Goal: Transaction & Acquisition: Book appointment/travel/reservation

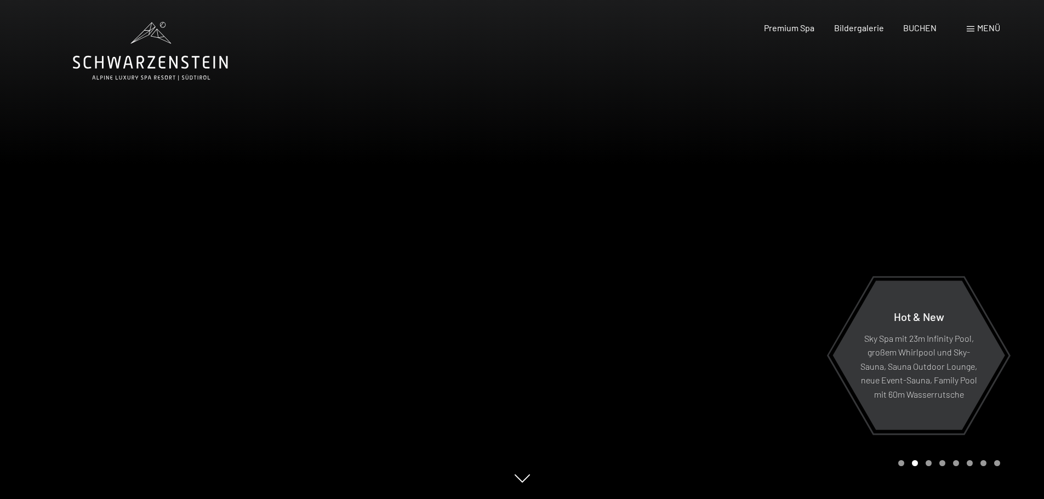
drag, startPoint x: 402, startPoint y: 233, endPoint x: 721, endPoint y: 172, distance: 325.3
click at [721, 172] on div at bounding box center [783, 249] width 522 height 499
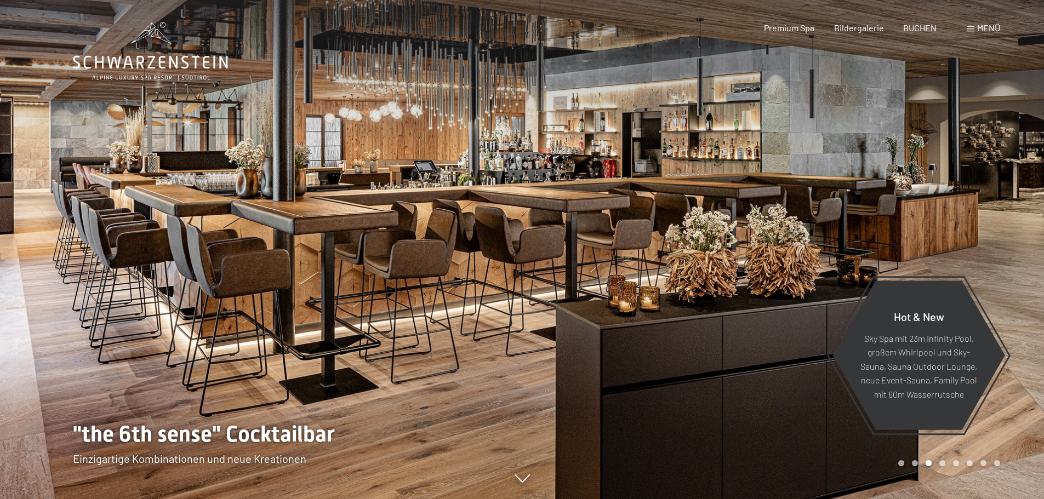
click at [67, 200] on div at bounding box center [261, 249] width 522 height 499
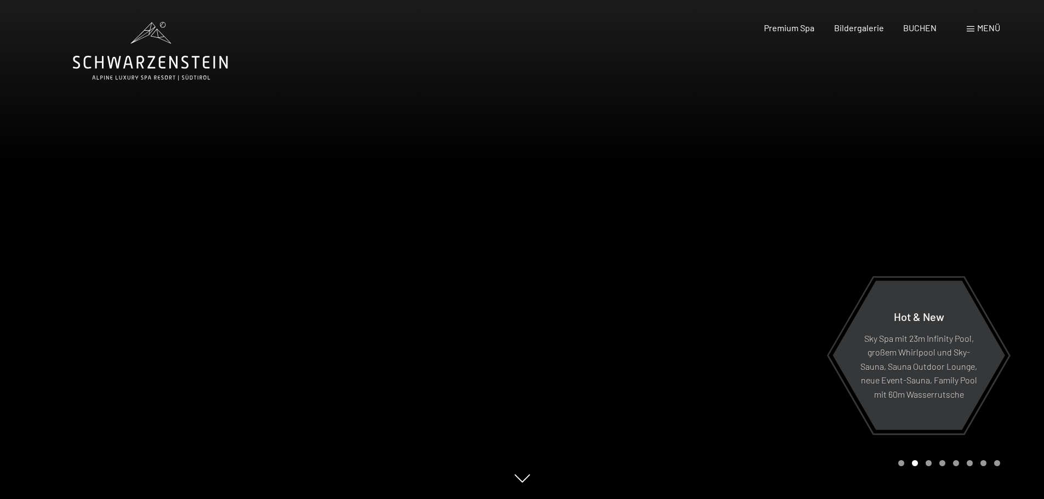
click at [67, 200] on div at bounding box center [261, 249] width 522 height 499
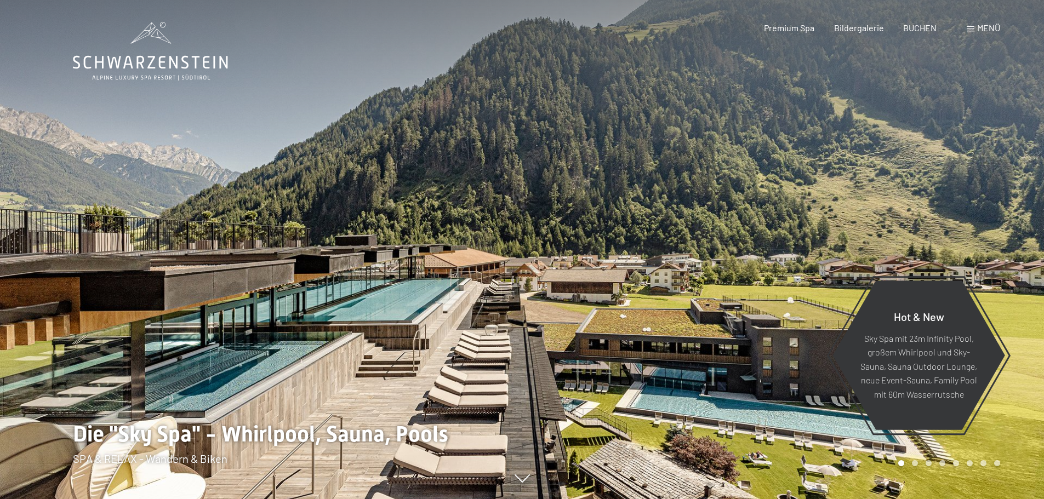
drag, startPoint x: 276, startPoint y: 172, endPoint x: 460, endPoint y: 115, distance: 193.0
click at [460, 115] on div at bounding box center [261, 249] width 522 height 499
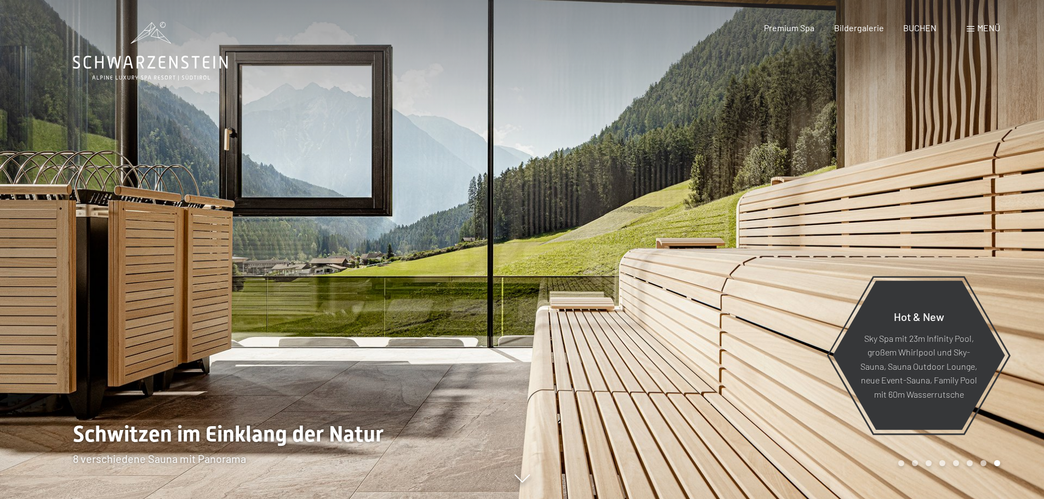
click at [41, 217] on div at bounding box center [261, 249] width 522 height 499
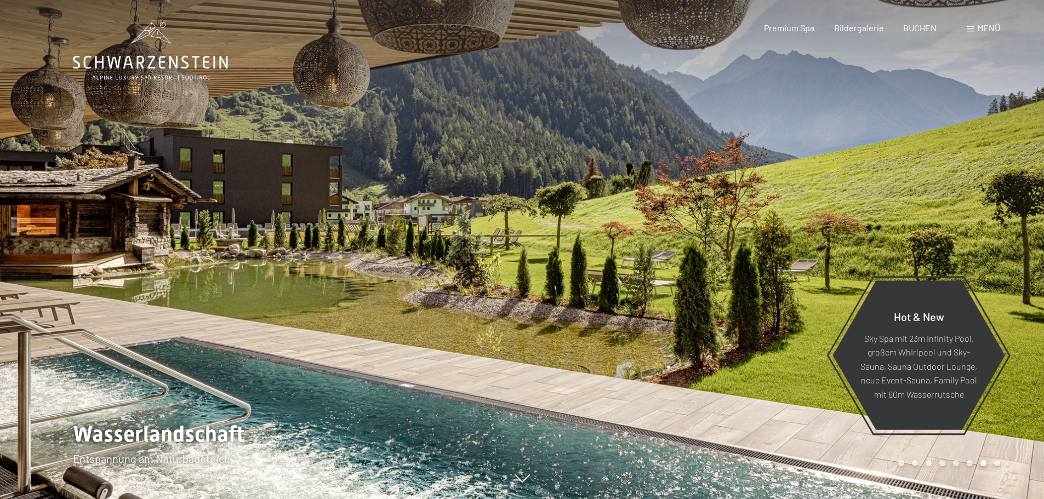
click at [37, 242] on div at bounding box center [261, 249] width 522 height 499
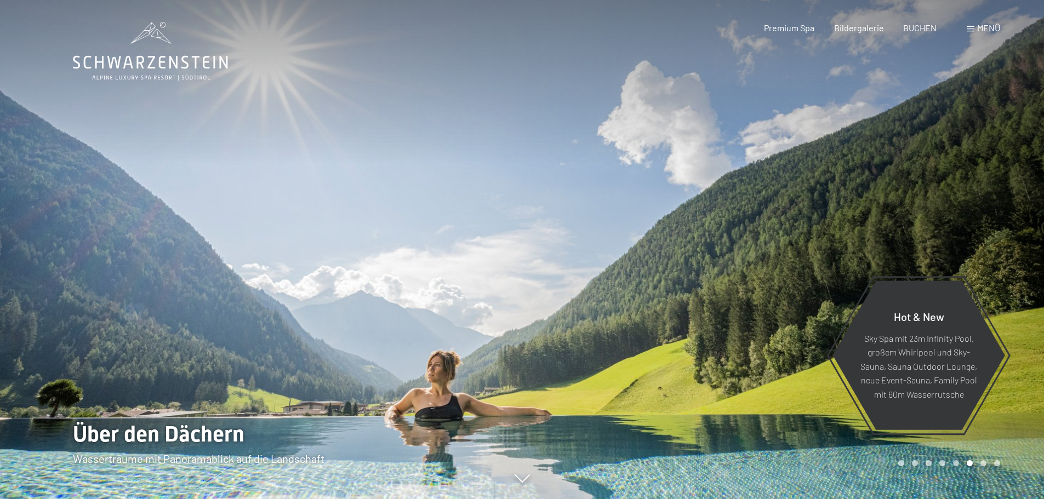
click at [37, 242] on div at bounding box center [261, 249] width 522 height 499
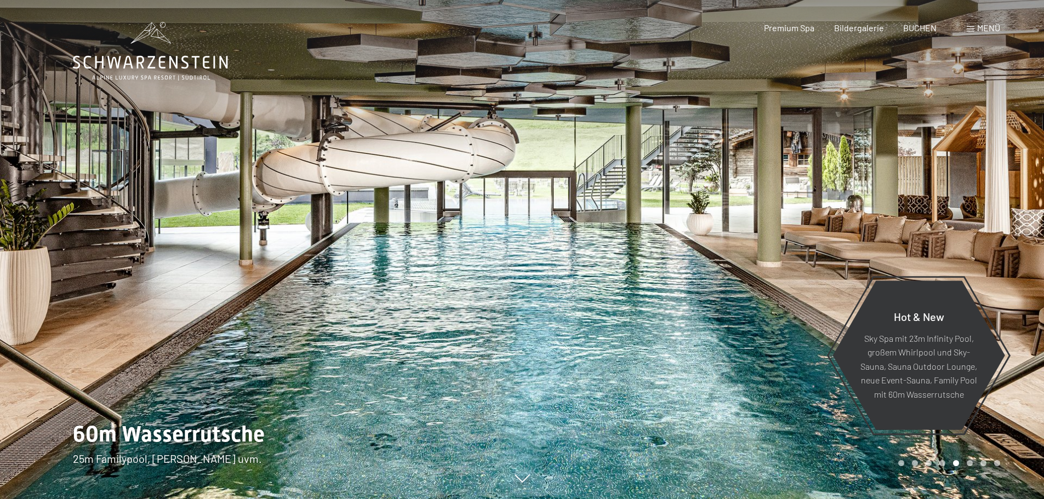
click at [37, 242] on div at bounding box center [261, 249] width 522 height 499
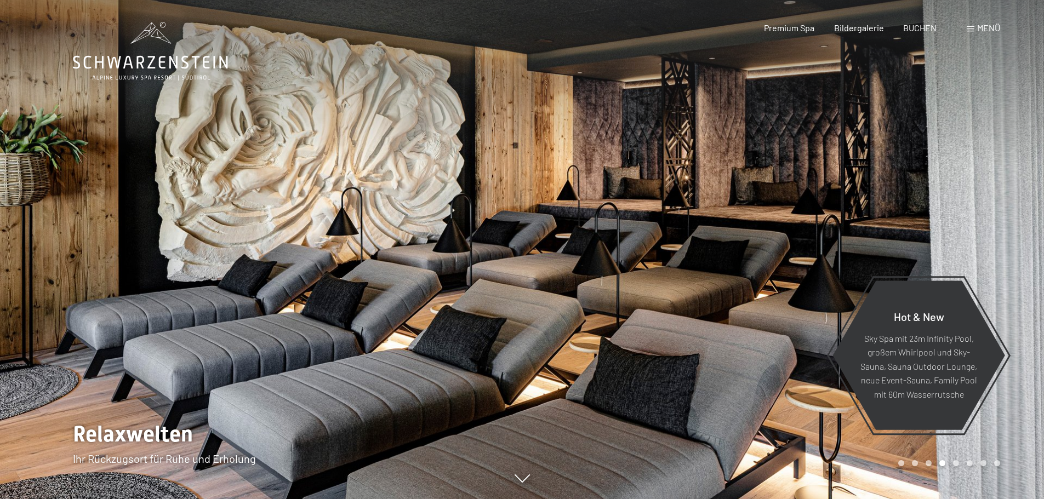
click at [37, 241] on div at bounding box center [261, 249] width 522 height 499
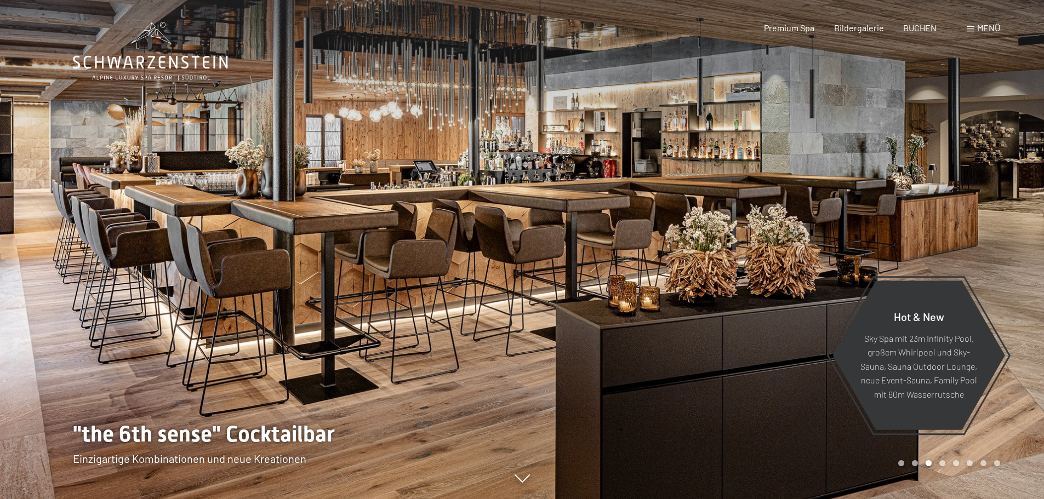
click at [37, 241] on div at bounding box center [261, 249] width 522 height 499
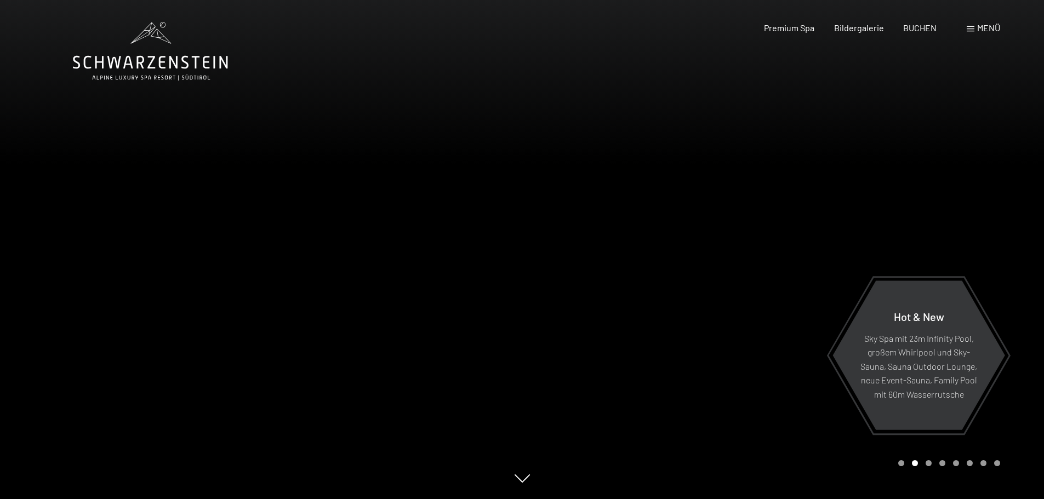
click at [37, 241] on div at bounding box center [261, 249] width 522 height 499
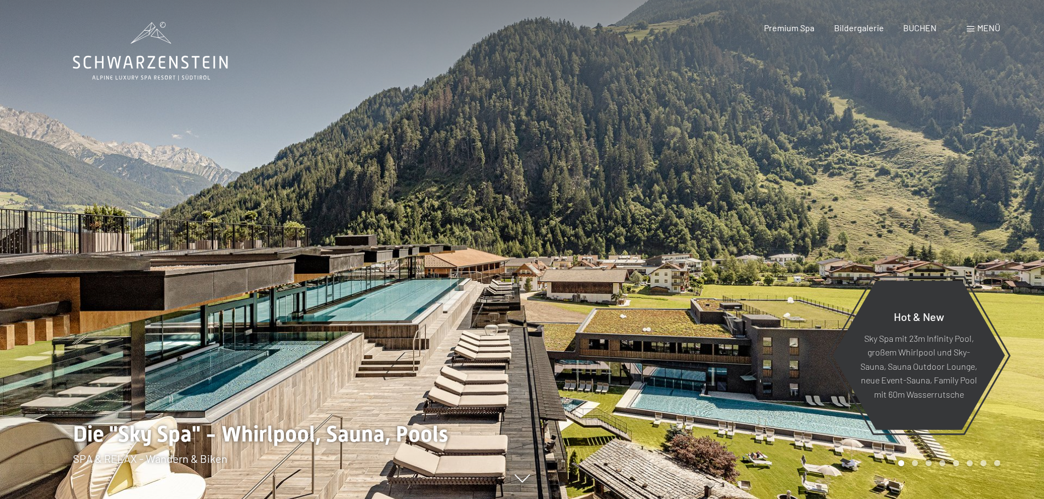
click at [970, 31] on span at bounding box center [971, 28] width 8 height 5
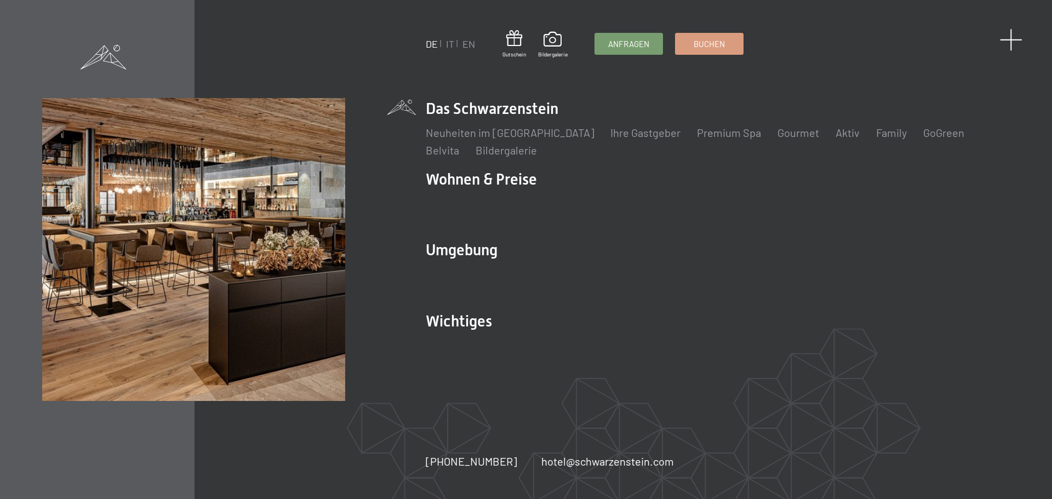
click at [1012, 40] on span at bounding box center [1011, 40] width 22 height 22
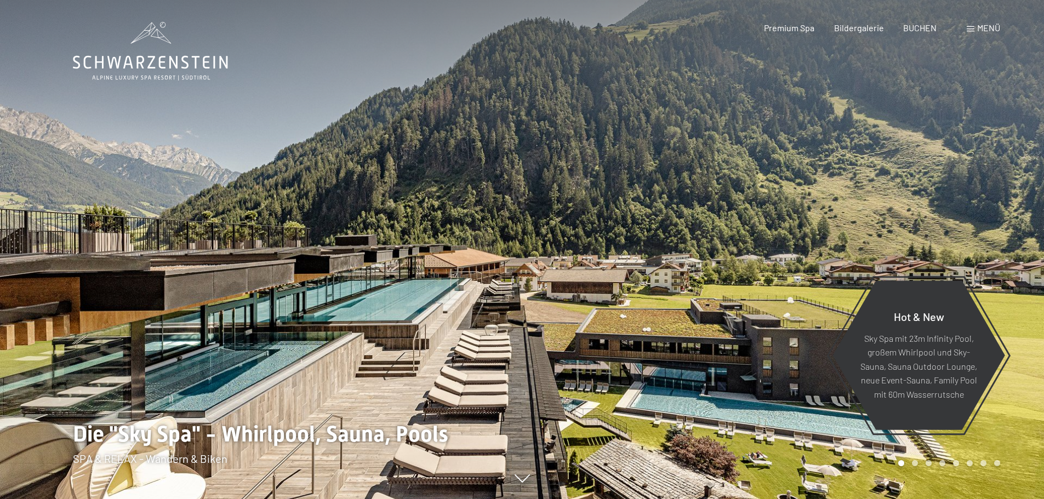
click at [148, 56] on icon at bounding box center [150, 62] width 155 height 13
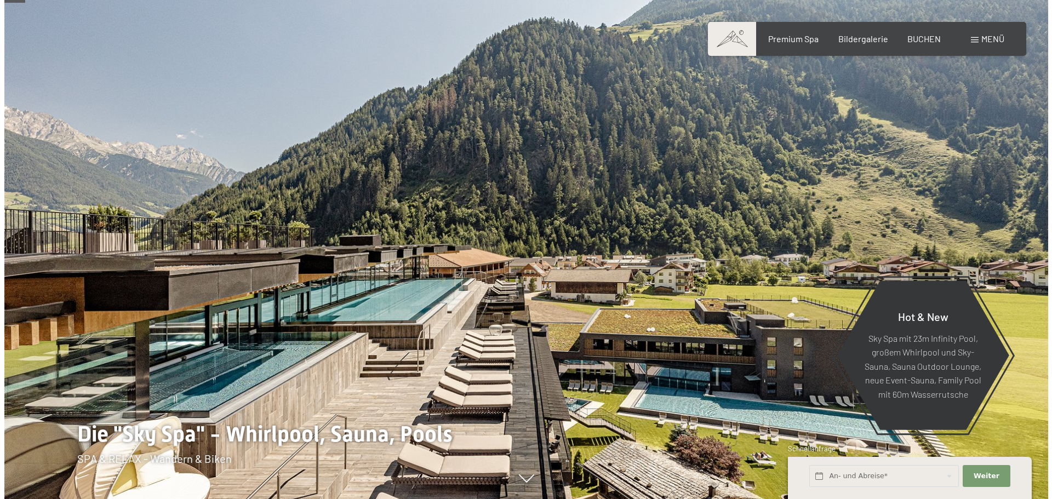
scroll to position [439, 0]
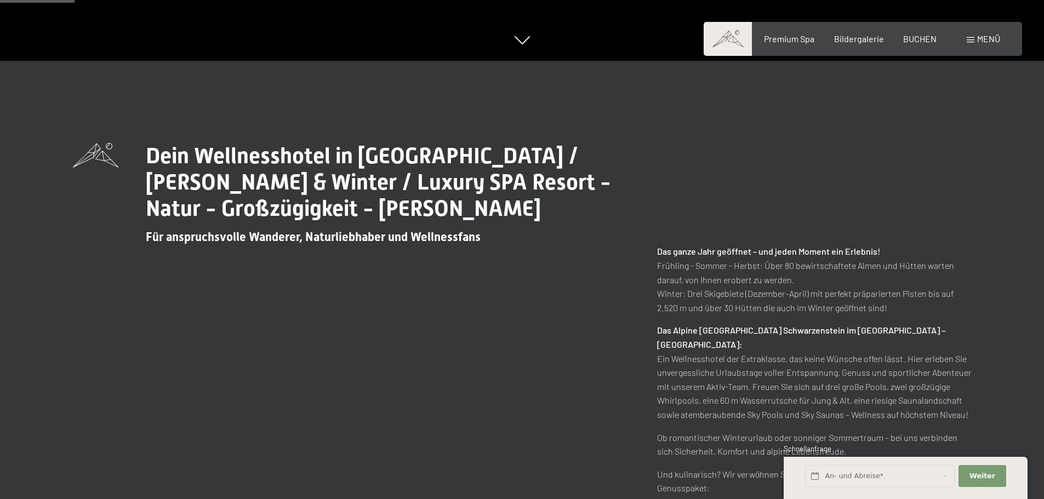
click at [971, 41] on span at bounding box center [971, 39] width 8 height 5
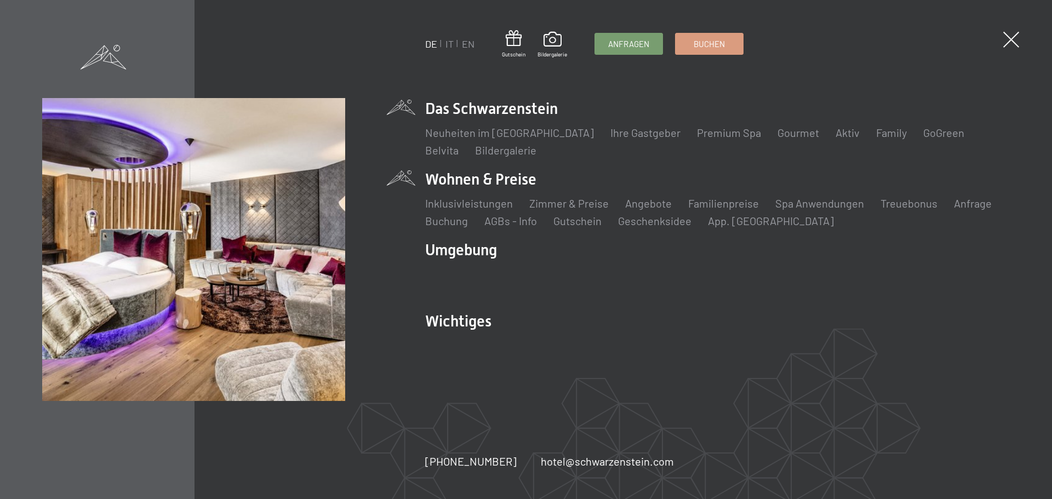
click at [447, 179] on li "Wohnen & Preise Inklusivleistungen Zimmer & Preise Liste Angebote Liste Familie…" at bounding box center [717, 199] width 585 height 60
click at [454, 205] on link "Inklusivleistungen" at bounding box center [469, 203] width 88 height 13
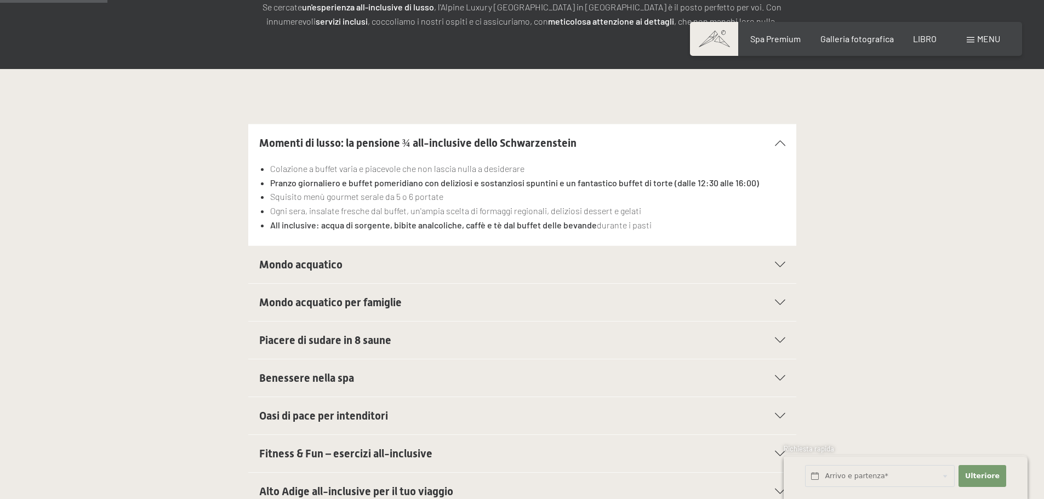
scroll to position [219, 0]
drag, startPoint x: 665, startPoint y: 230, endPoint x: 270, endPoint y: 172, distance: 398.9
click at [270, 172] on ul "Colazione a buffet varia e piacevole che non lascia nulla a desiderare Pranzo g…" at bounding box center [522, 196] width 526 height 70
copy ul "Colazione a buffet varia e piacevole che non lascia nulla a desiderare Pranzo g…"
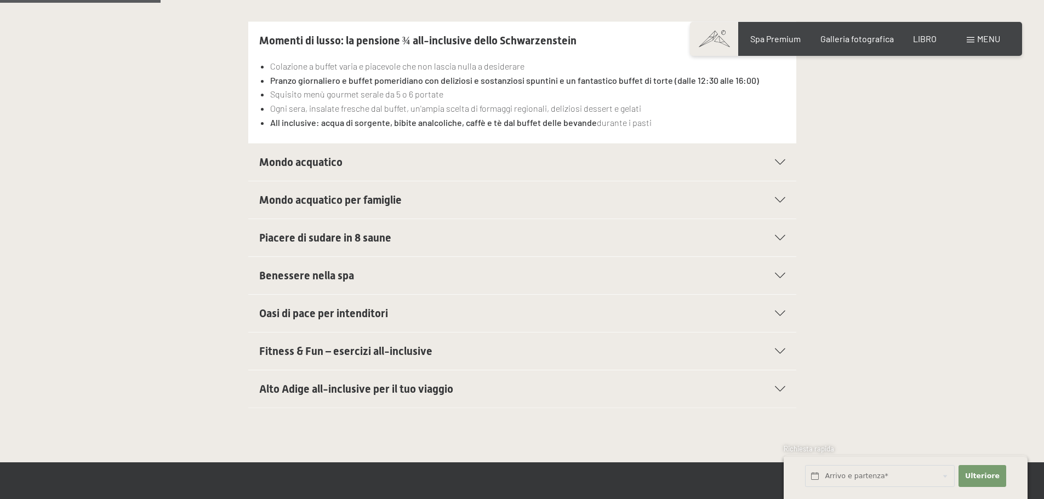
scroll to position [329, 0]
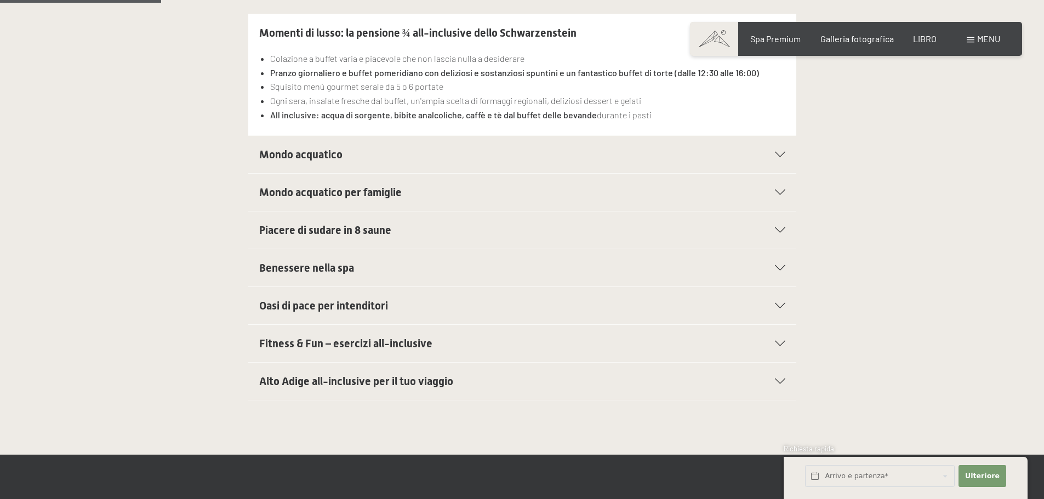
click at [783, 386] on div "Alto Adige all-inclusive per il tuo viaggio" at bounding box center [522, 381] width 526 height 37
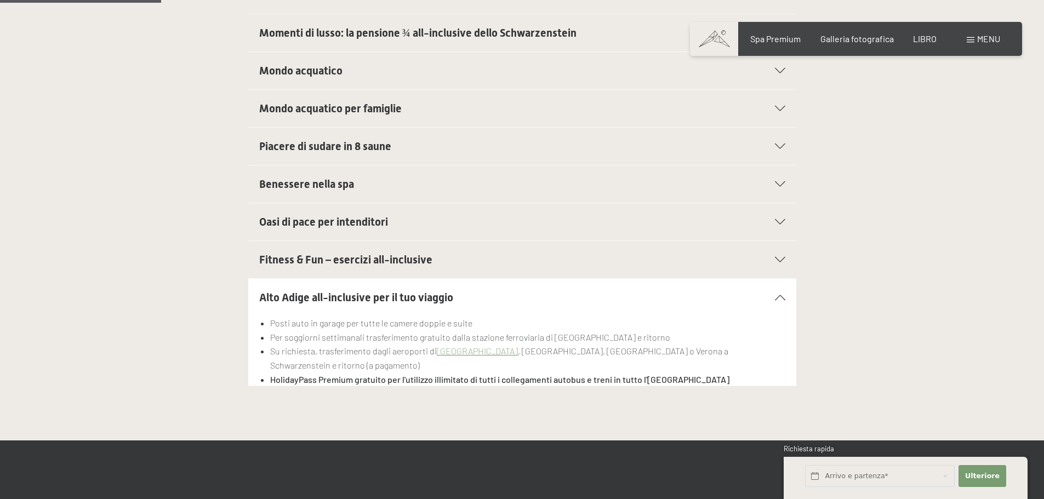
click at [702, 373] on li "HolidayPass Premium gratuito per l'utilizzo illimitato di tutti i collegamenti …" at bounding box center [527, 380] width 515 height 14
click at [699, 373] on li "HolidayPass Premium gratuito per l'utilizzo illimitato di tutti i collegamenti …" at bounding box center [527, 380] width 515 height 14
click at [778, 73] on icon at bounding box center [780, 70] width 10 height 5
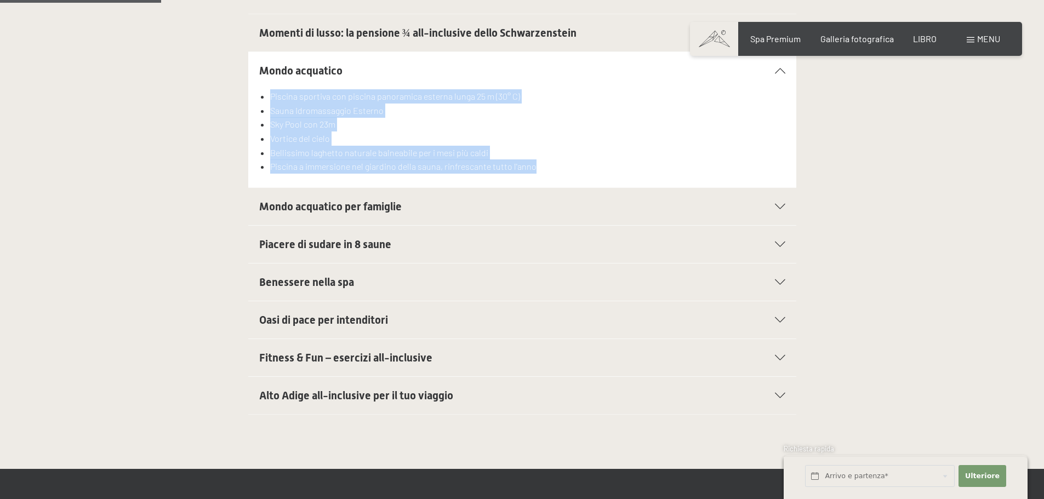
drag, startPoint x: 520, startPoint y: 151, endPoint x: 272, endPoint y: 95, distance: 253.9
click at [272, 95] on ul "Piscina sportiva con piscina panoramica esterna lunga 25 m (30° C) Sauna Idroma…" at bounding box center [522, 131] width 526 height 84
copy ul "Piscina sportiva con piscina panoramica esterna lunga 25 m (30° C) Sauna Idroma…"
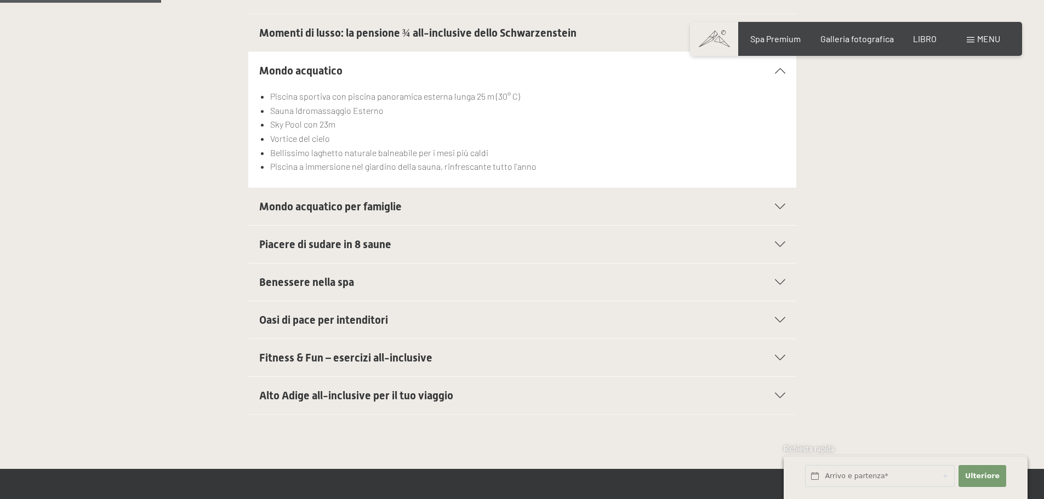
click at [783, 209] on icon at bounding box center [780, 206] width 10 height 5
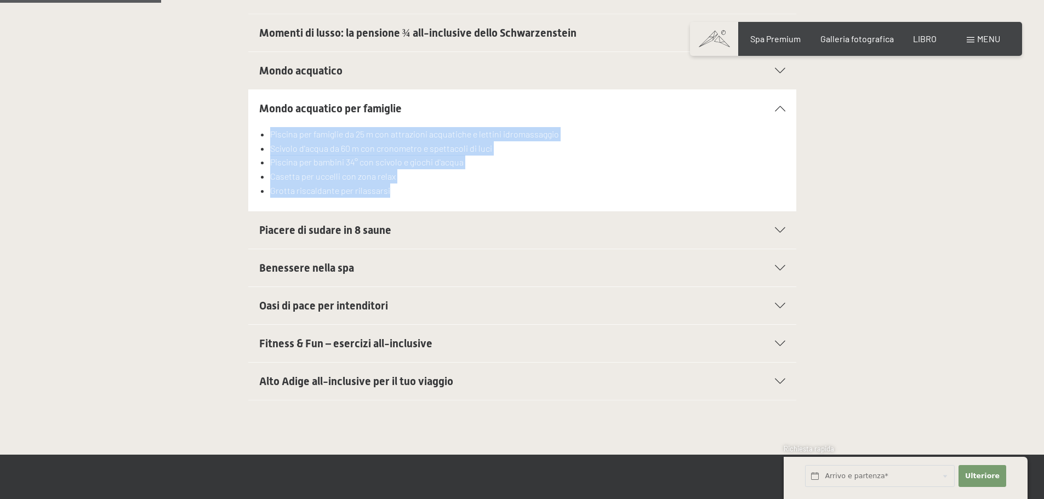
drag, startPoint x: 396, startPoint y: 194, endPoint x: 269, endPoint y: 128, distance: 143.7
click at [269, 128] on ul "Piscina per famiglie da 25 m con attrazioni acquatiche e lettini idromassaggio …" at bounding box center [522, 162] width 526 height 70
copy ul "Piscina per famiglie da 25 m con attrazioni acquatiche e lettini idromassaggio …"
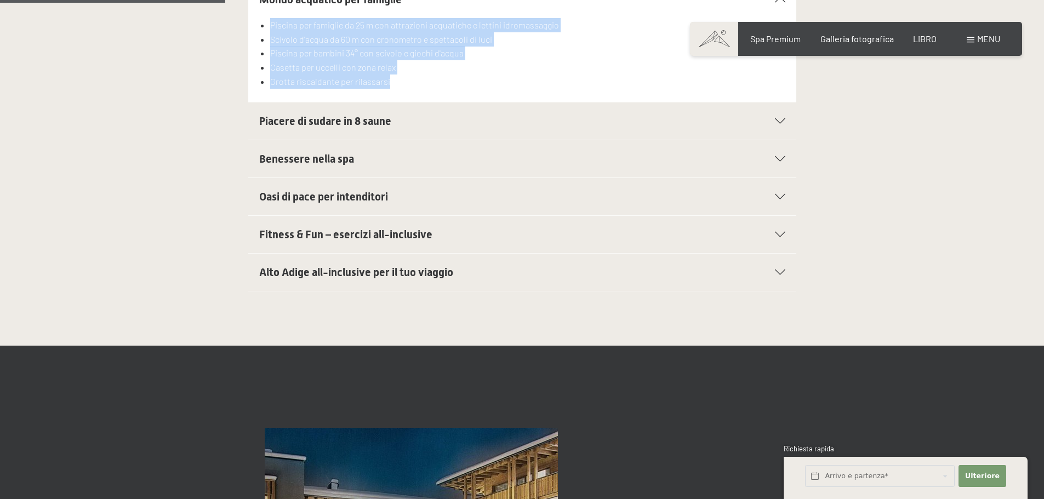
scroll to position [493, 0]
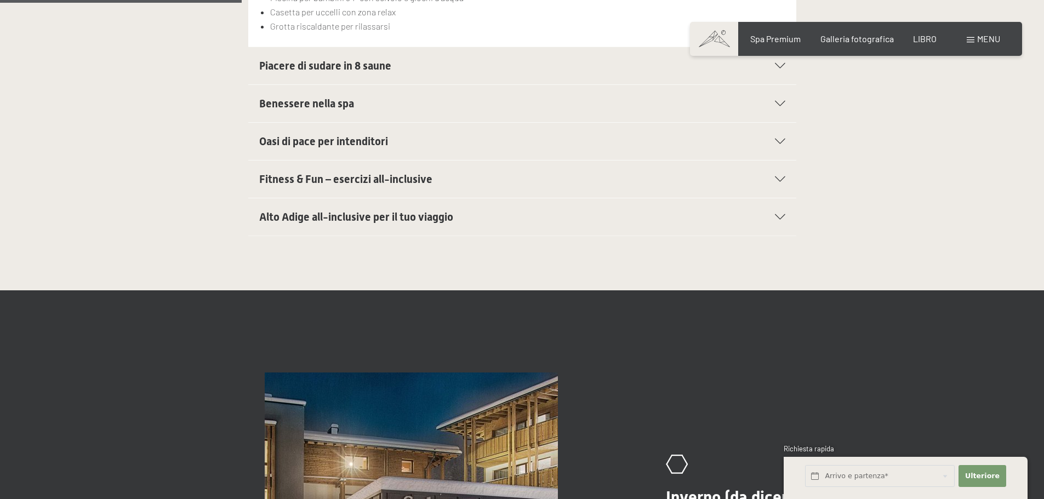
click at [779, 141] on icon at bounding box center [780, 141] width 10 height 5
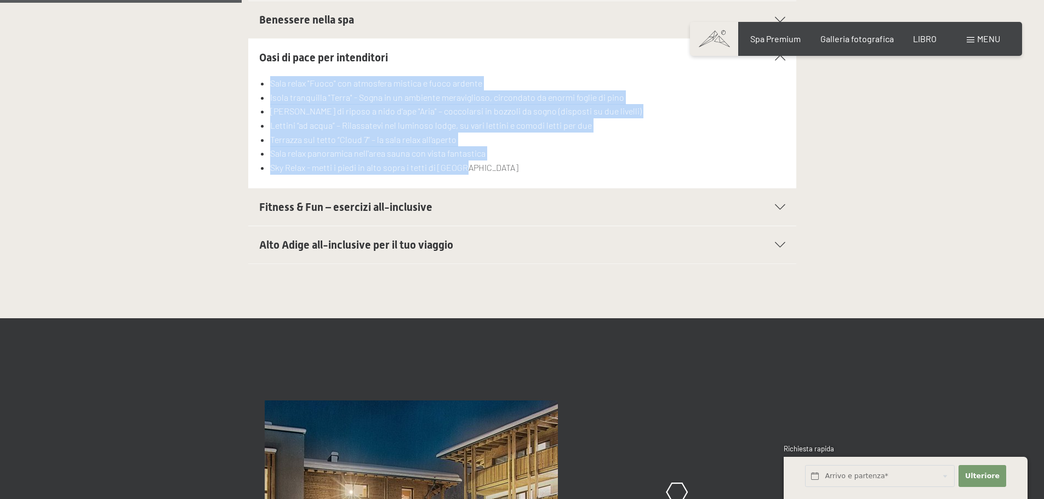
drag, startPoint x: 465, startPoint y: 169, endPoint x: 292, endPoint y: 95, distance: 188.4
click at [265, 84] on ul "Sala relax "Fuoco" con atmosfera mistica e fuoco ardente Isola tranquilla "Terr…" at bounding box center [522, 125] width 526 height 98
copy ul "Sala relax "Fuoco" con atmosfera mistica e fuoco ardente Isola tranquilla "Terr…"
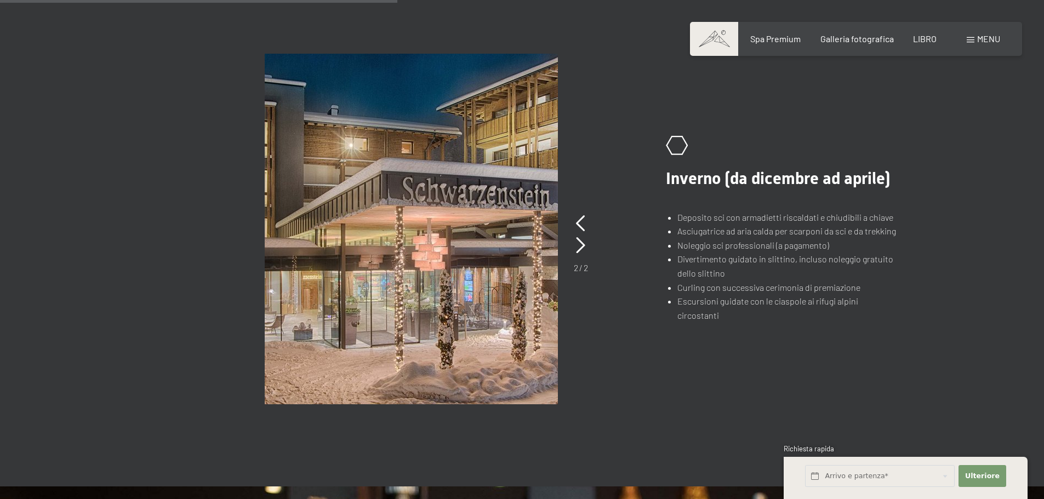
scroll to position [822, 0]
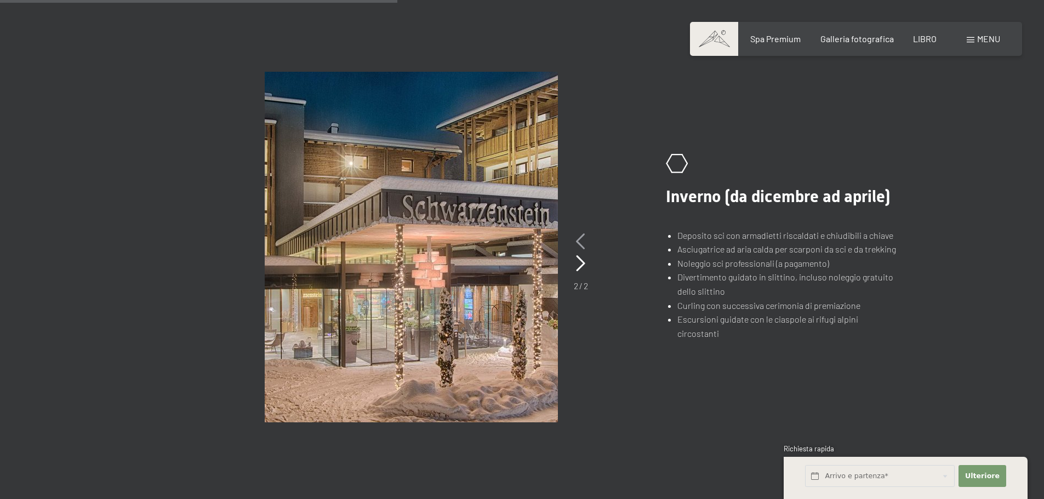
click at [582, 241] on icon at bounding box center [580, 242] width 9 height 16
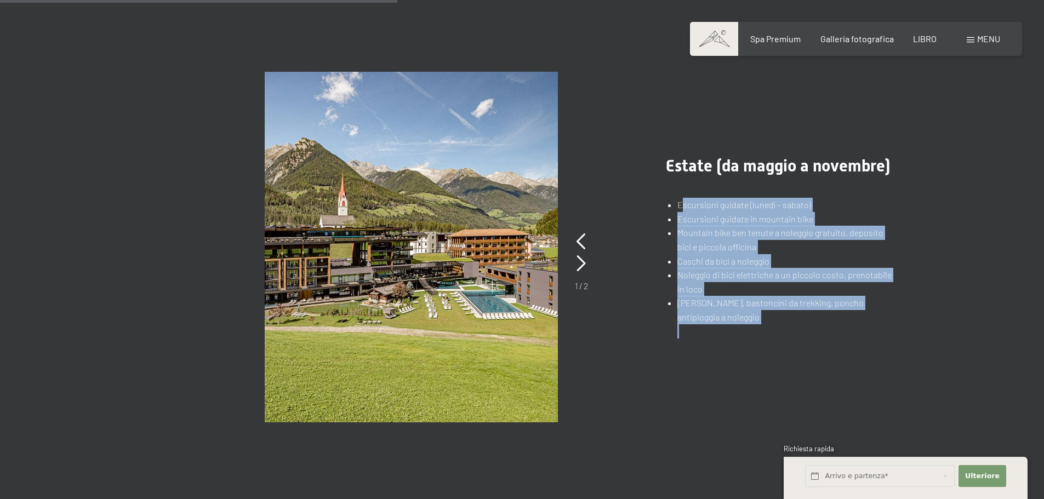
drag, startPoint x: 711, startPoint y: 327, endPoint x: 680, endPoint y: 193, distance: 136.7
click at [680, 193] on div ".st0{fill:none;stroke:#FFFFFF;stroke-width:2;stroke-linecap:round;stroke-miterl…" at bounding box center [768, 247] width 258 height 182
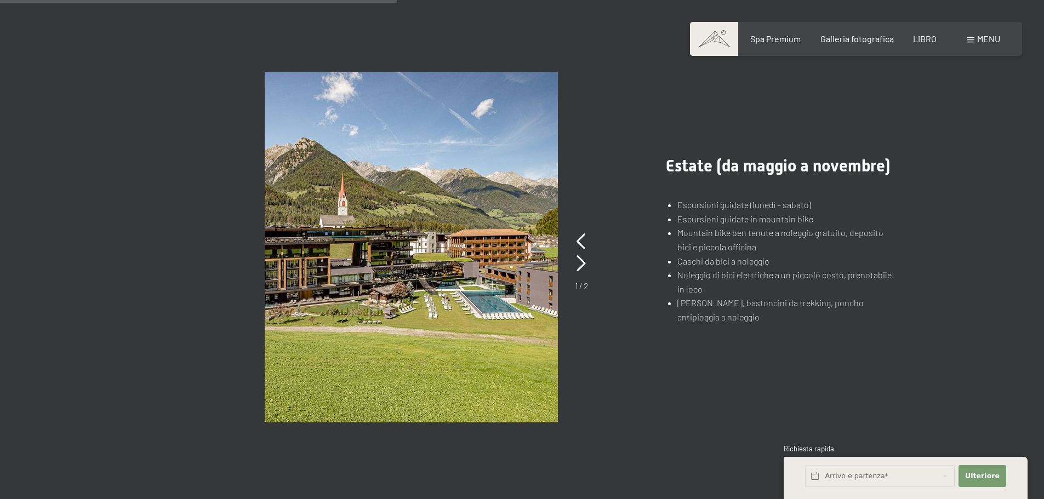
drag, startPoint x: 732, startPoint y: 218, endPoint x: 606, endPoint y: 328, distance: 167.0
click at [605, 331] on picture at bounding box center [452, 247] width 374 height 351
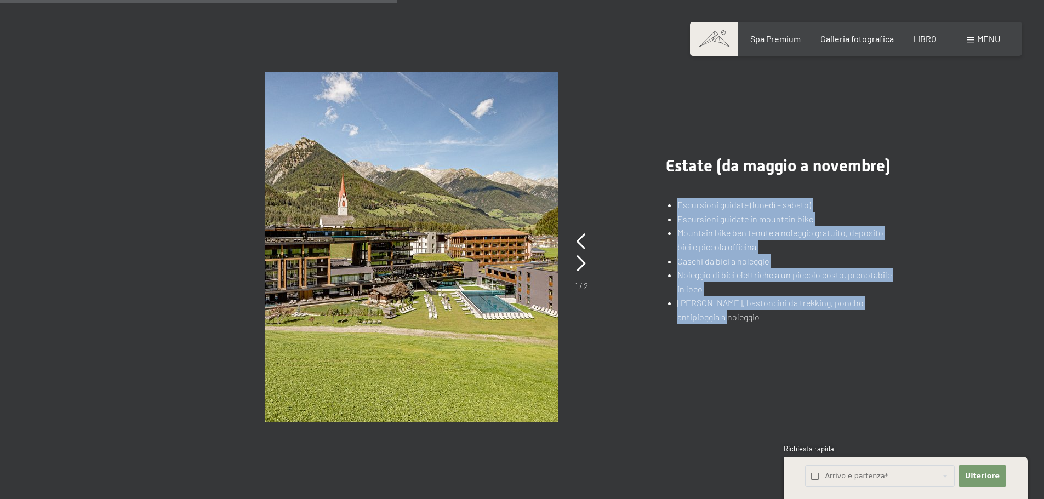
drag, startPoint x: 723, startPoint y: 322, endPoint x: 671, endPoint y: 207, distance: 126.6
click at [671, 207] on ul "Escursioni guidate (lunedì – sabato) Escursioni guidate in mountain bike Mounta…" at bounding box center [781, 268] width 230 height 140
copy ul "Escursioni guidate (lunedì – sabato) Escursioni guidate in mountain bike Mounta…"
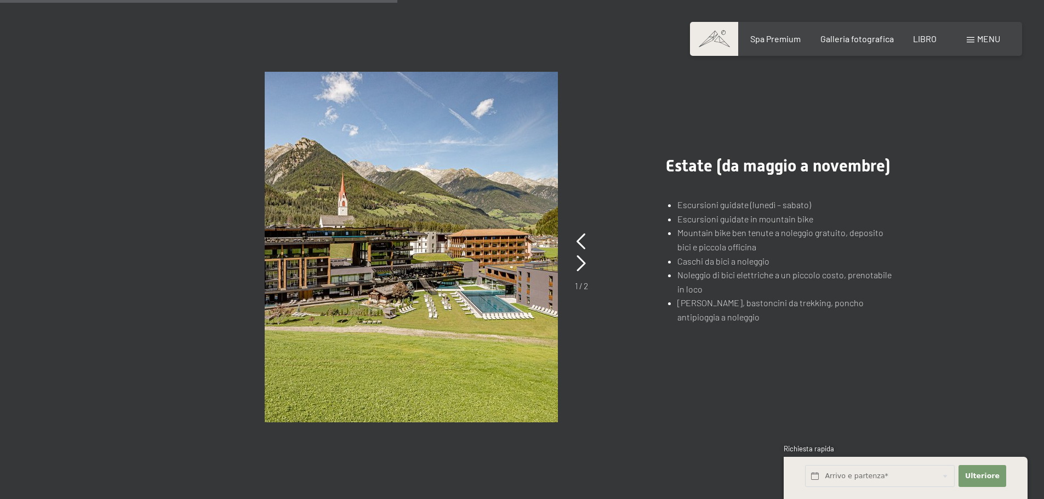
drag, startPoint x: 456, startPoint y: 252, endPoint x: 663, endPoint y: 105, distance: 253.5
click at [663, 105] on div ".st0{fill:none;stroke:#FFFFFF;stroke-width:2;stroke-linecap:round;stroke-miterl…" at bounding box center [522, 247] width 748 height 351
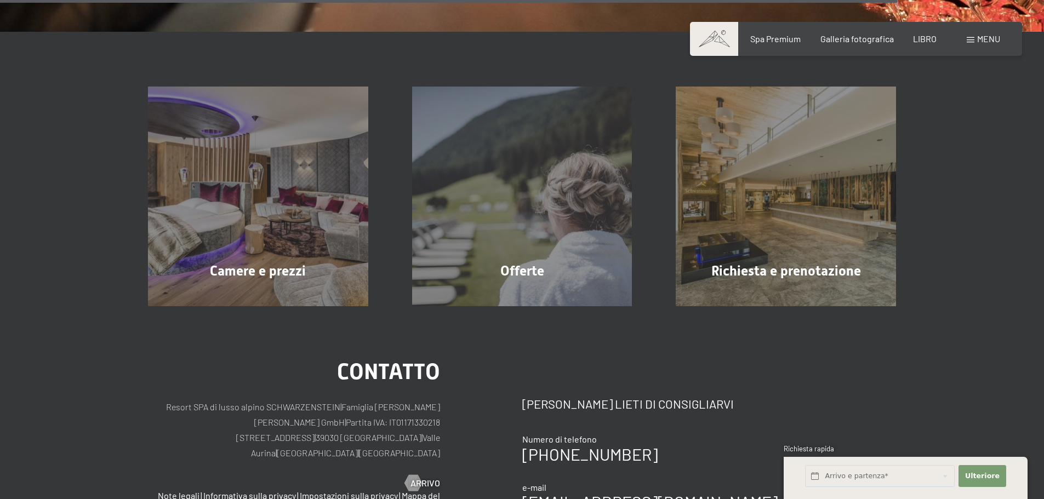
scroll to position [1864, 0]
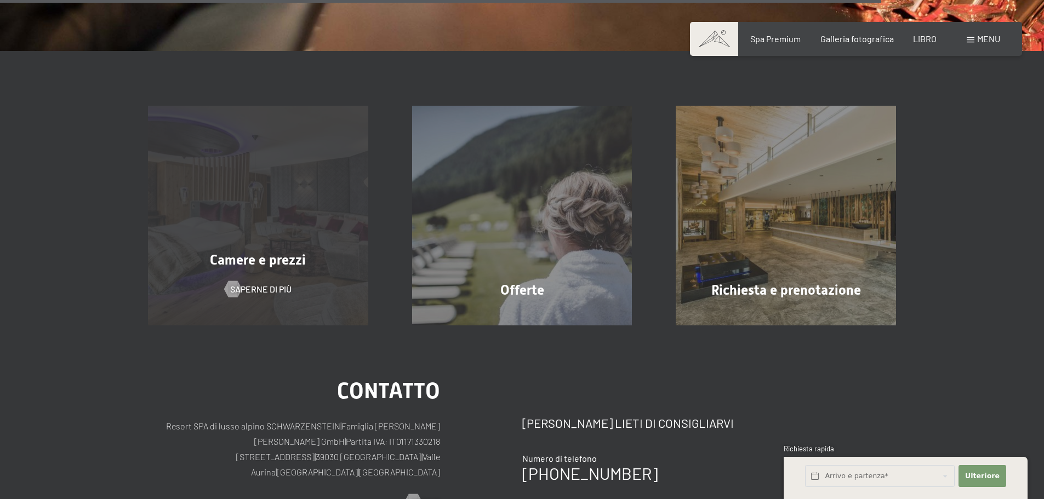
click at [274, 222] on div "Camere e prezzi Saperne di più" at bounding box center [258, 216] width 264 height 220
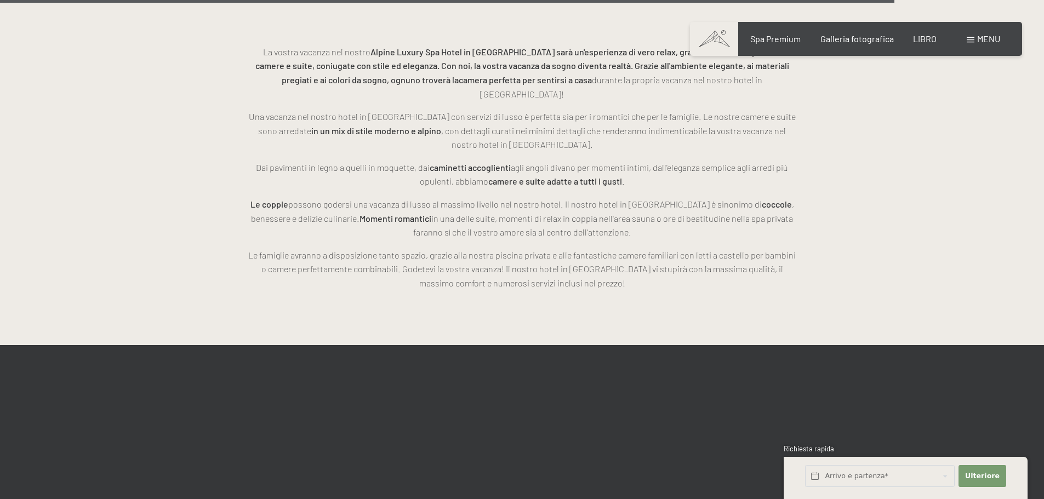
scroll to position [2880, 0]
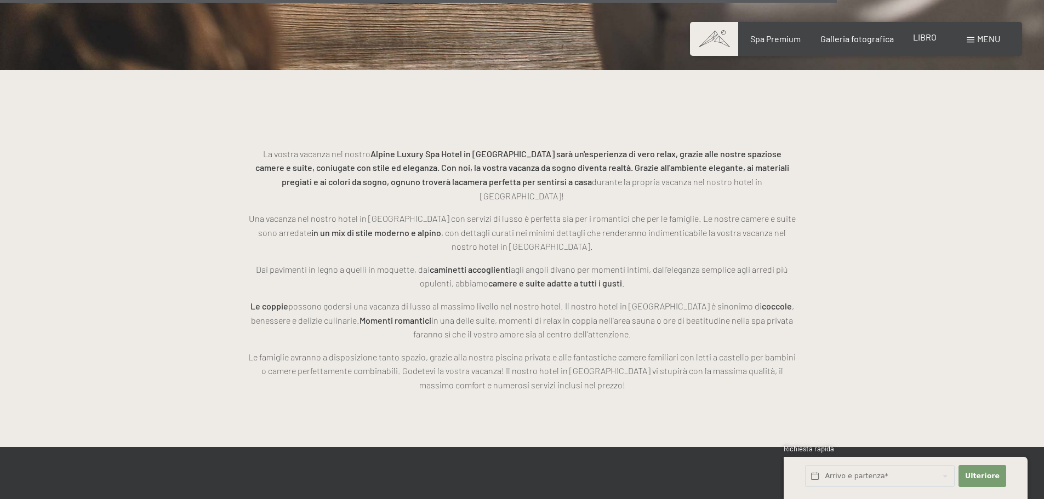
click at [923, 41] on font "LIBRO" at bounding box center [925, 37] width 24 height 10
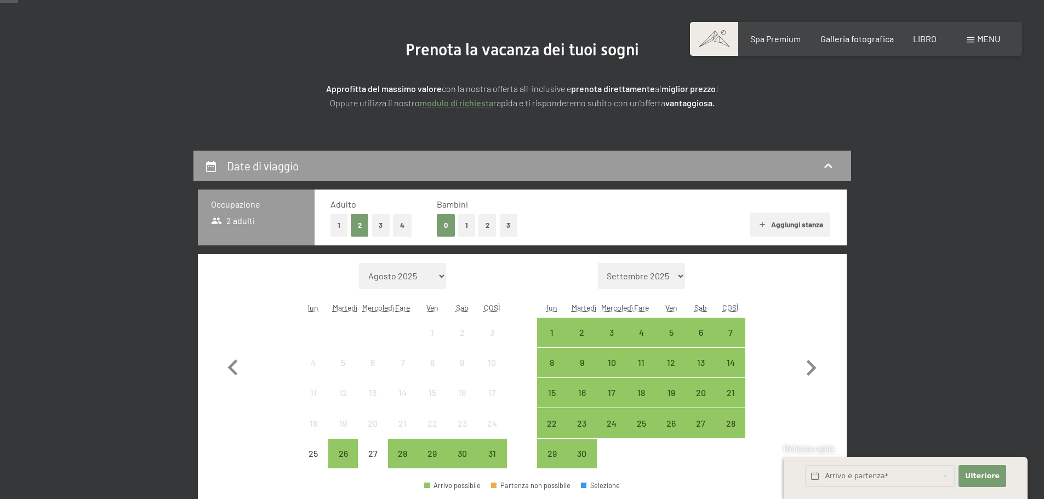
scroll to position [164, 0]
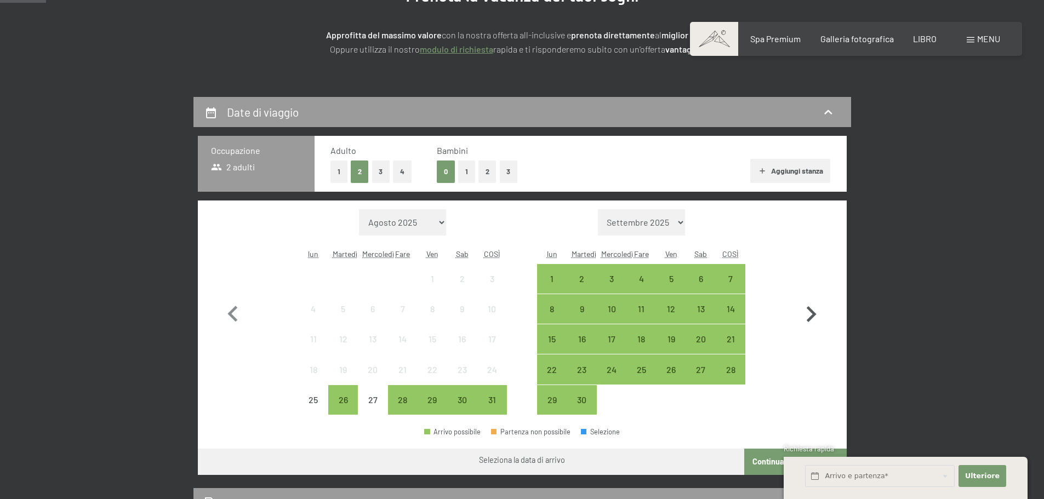
click at [816, 315] on icon "button" at bounding box center [811, 315] width 32 height 32
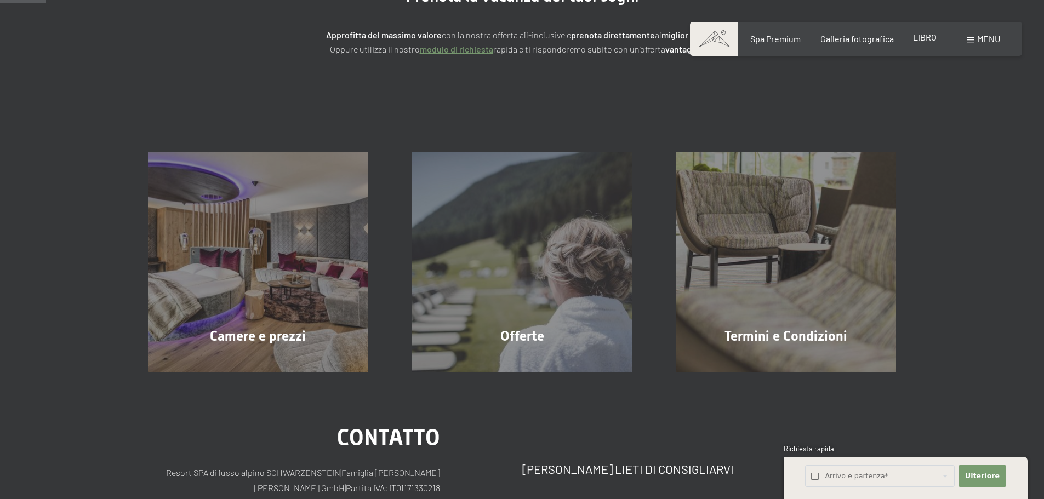
click at [920, 42] on font "LIBRO" at bounding box center [925, 37] width 24 height 10
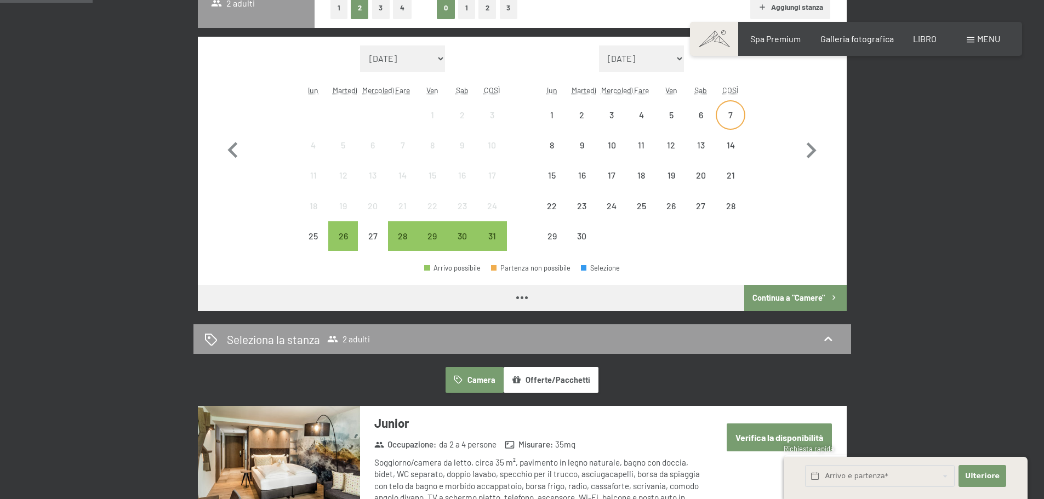
scroll to position [329, 0]
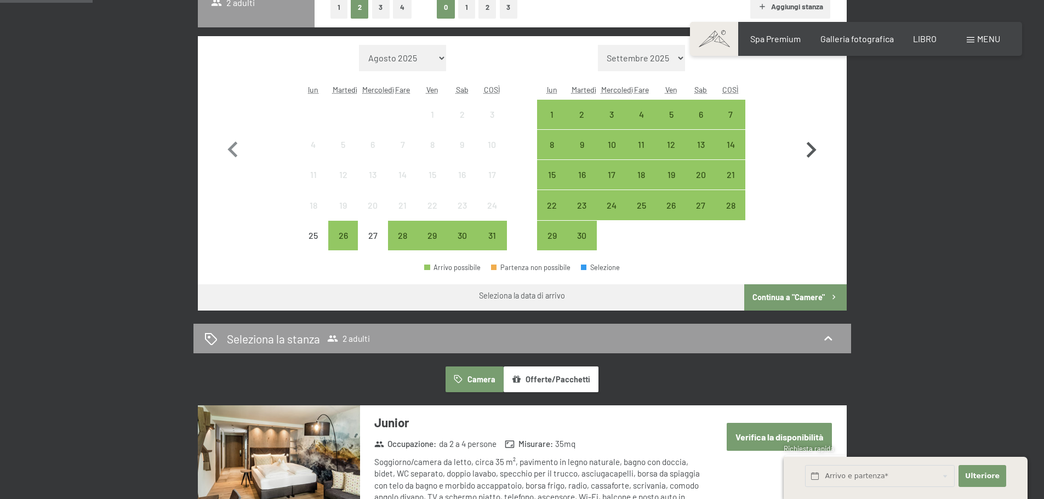
click at [817, 153] on icon "button" at bounding box center [811, 150] width 32 height 32
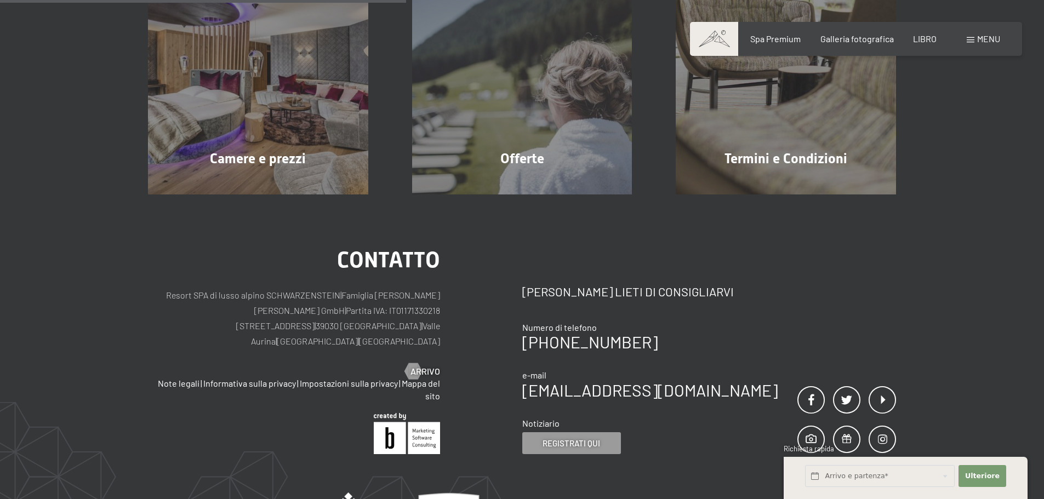
scroll to position [439, 0]
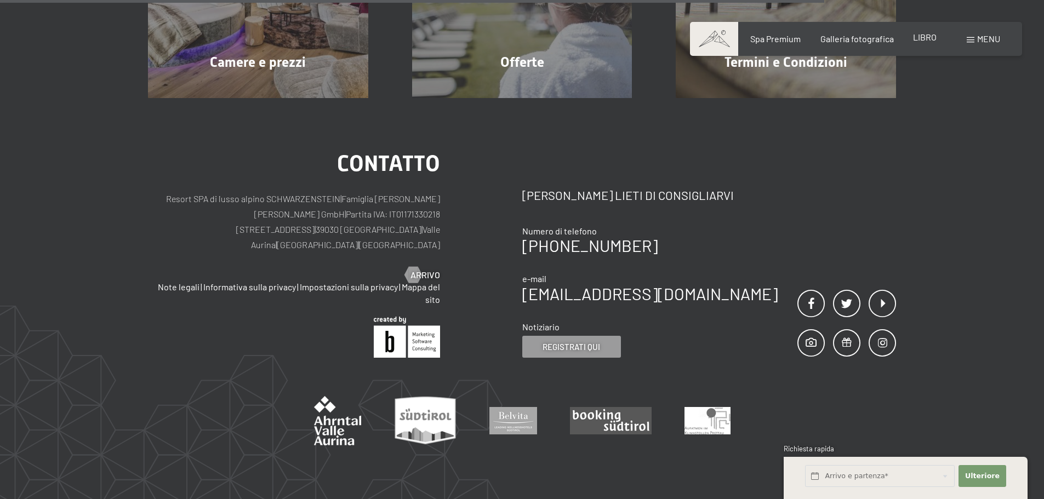
click at [923, 33] on font "LIBRO" at bounding box center [925, 37] width 24 height 10
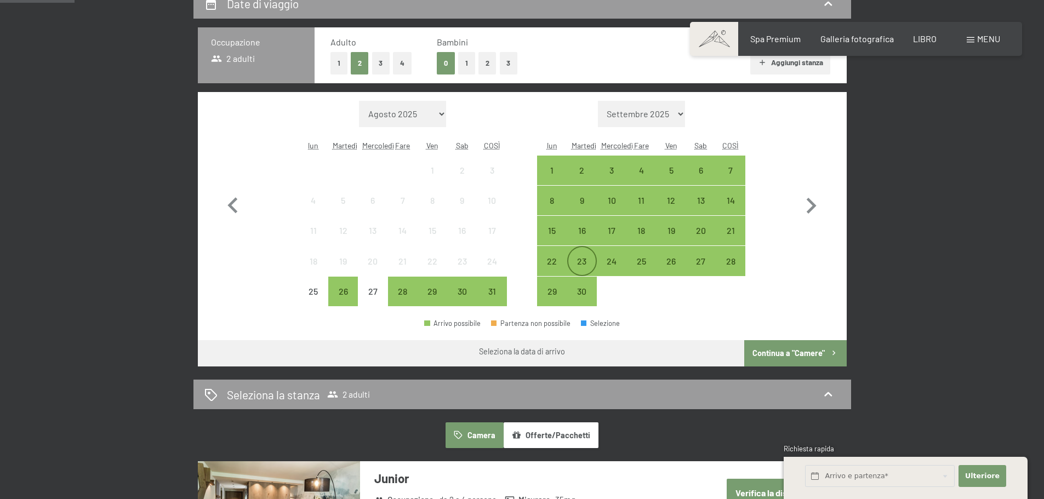
scroll to position [274, 0]
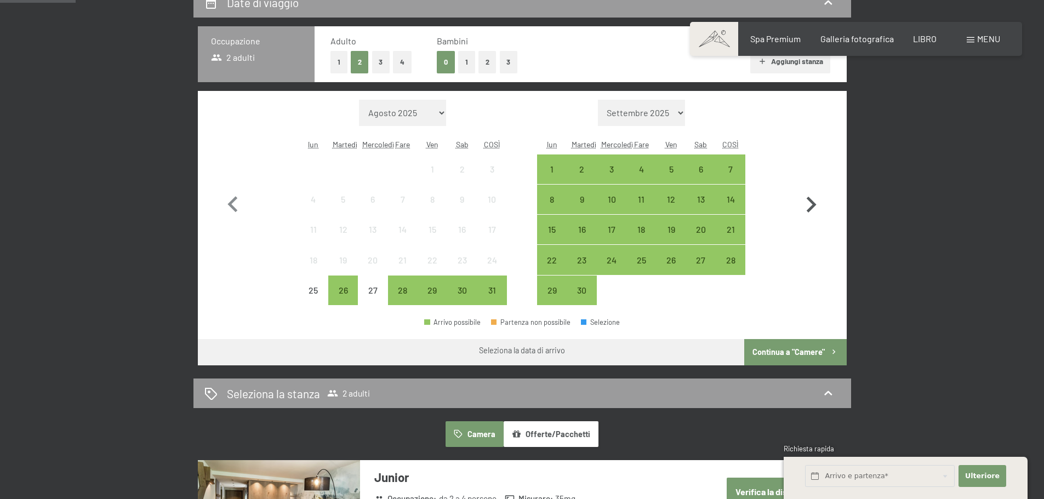
click at [809, 206] on icon "button" at bounding box center [811, 205] width 32 height 32
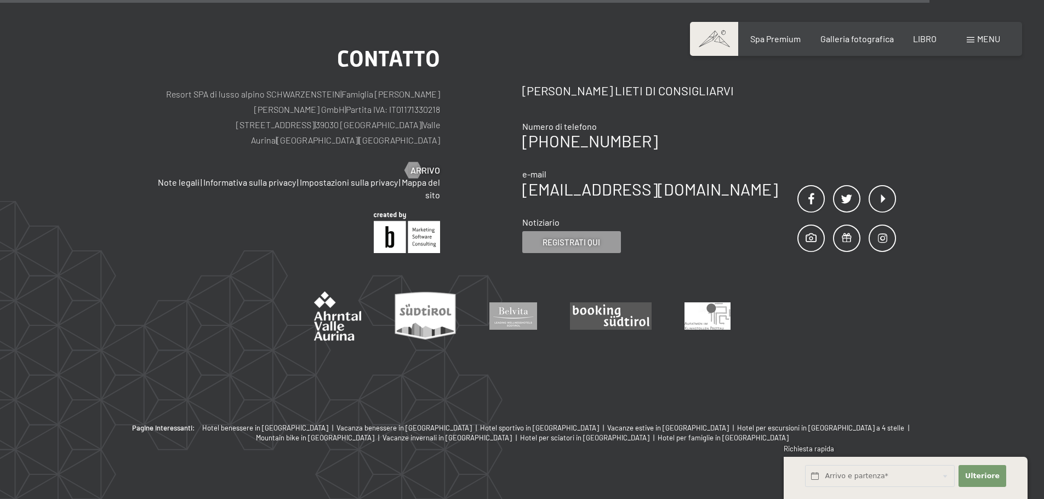
scroll to position [548, 0]
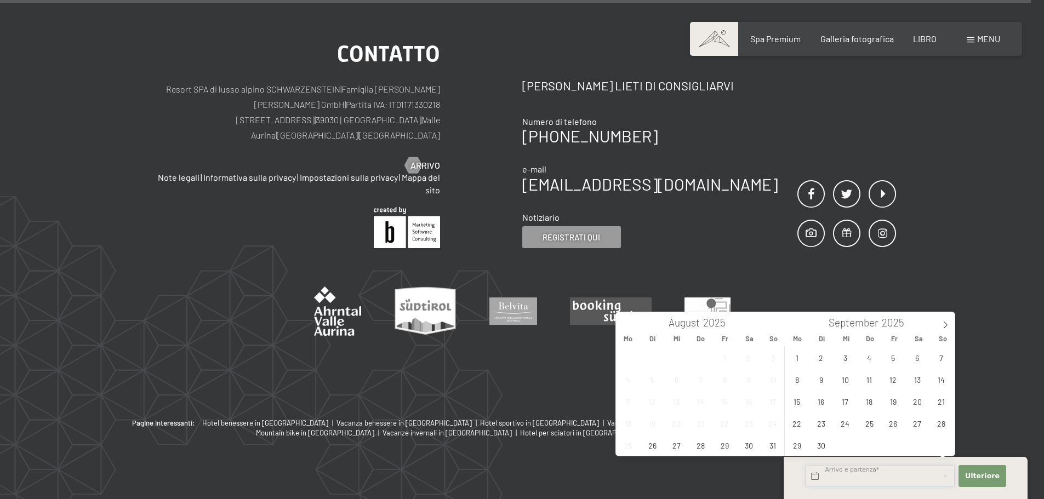
click at [880, 477] on input "text" at bounding box center [880, 476] width 150 height 22
click at [942, 323] on icon at bounding box center [946, 325] width 8 height 8
click at [770, 400] on span "19" at bounding box center [772, 401] width 21 height 21
click at [773, 425] on span "26" at bounding box center [772, 423] width 21 height 21
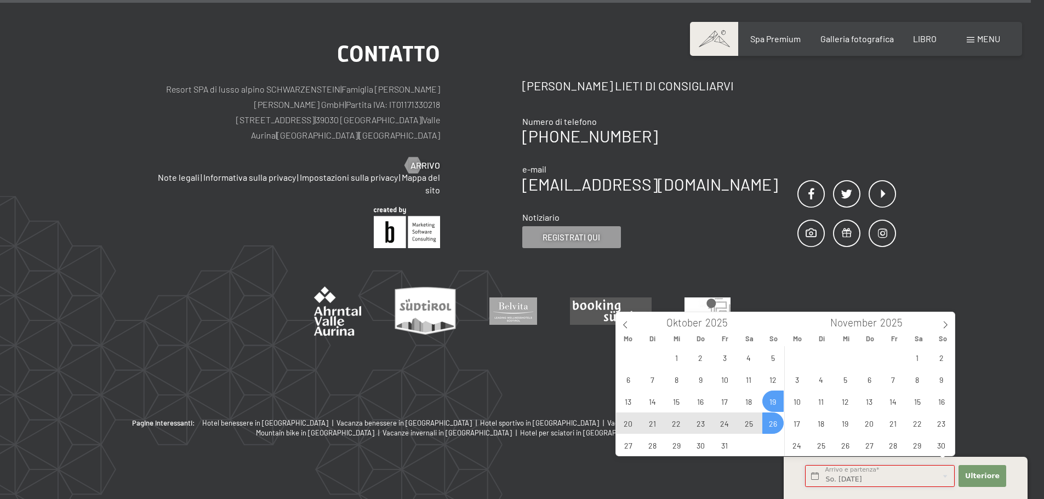
type input "So. [DATE] - So. [DATE]"
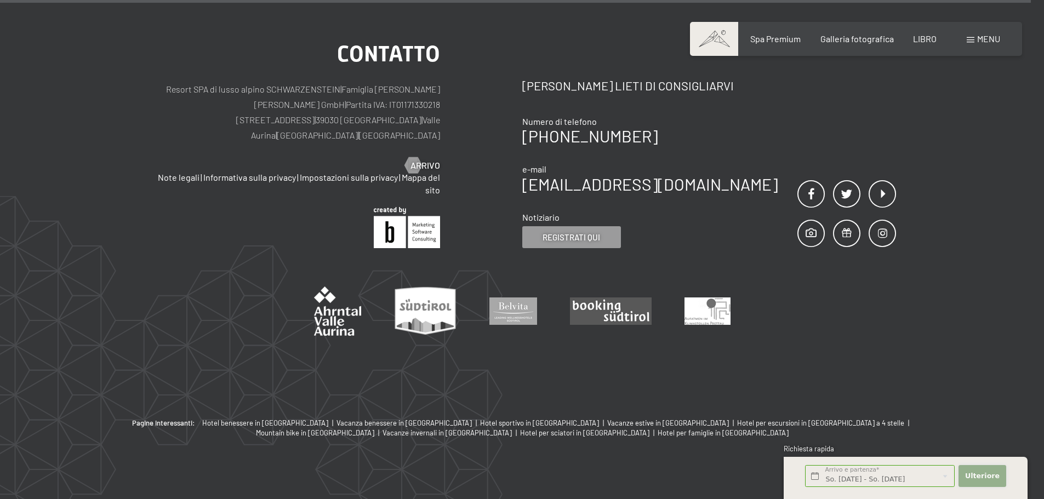
click at [991, 476] on font "Ulteriore" at bounding box center [982, 476] width 35 height 8
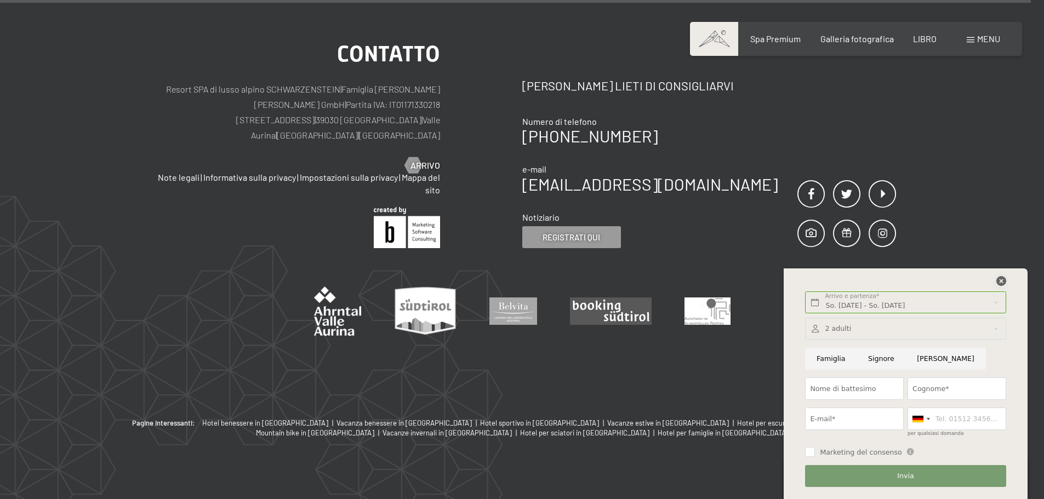
click at [1000, 281] on icon at bounding box center [1002, 281] width 10 height 10
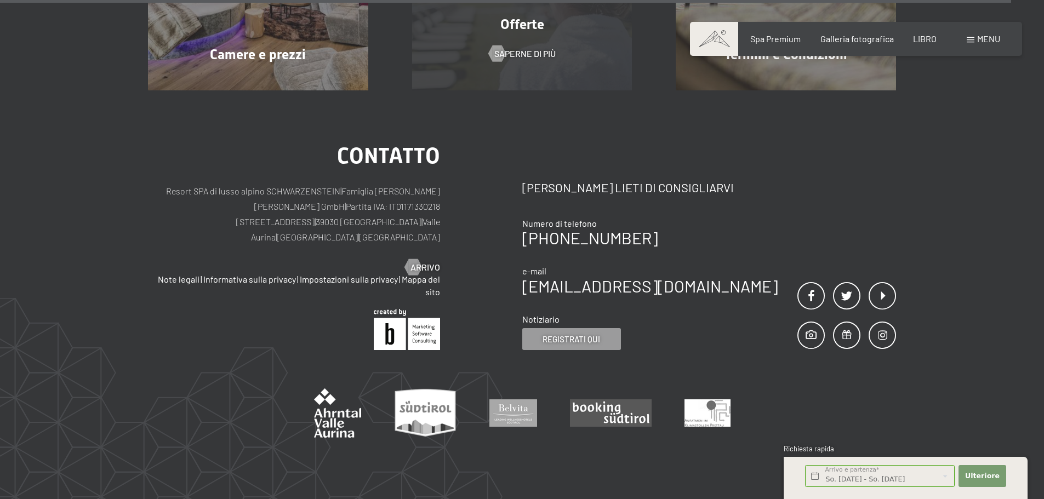
scroll to position [226, 0]
